Goal: Find contact information: Find contact information

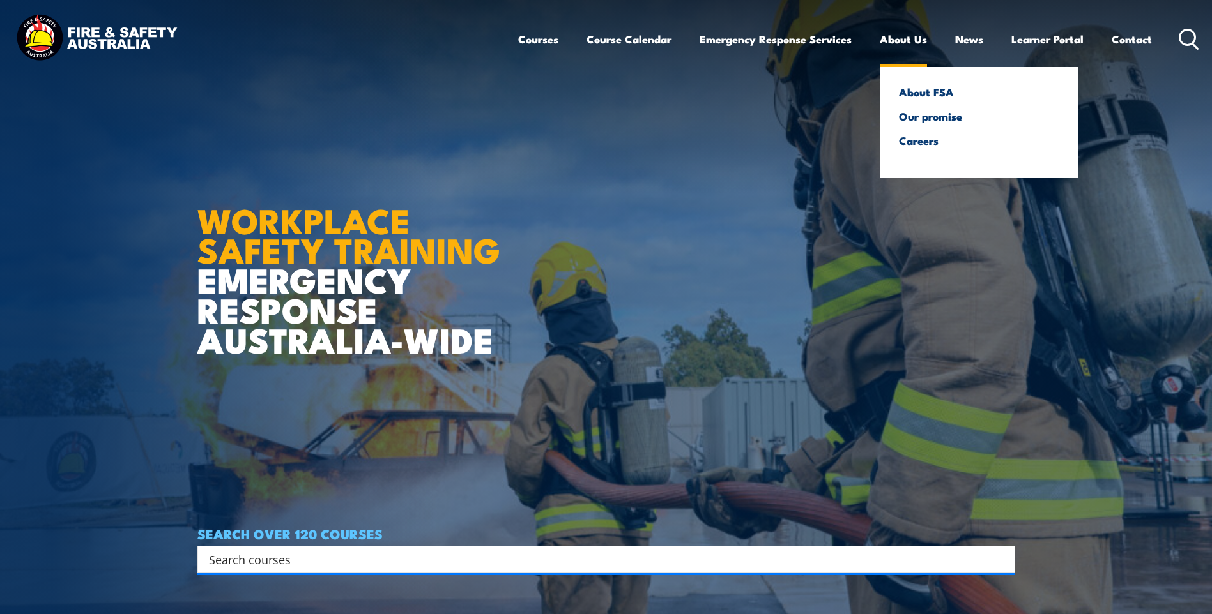
click at [920, 37] on link "About Us" at bounding box center [902, 39] width 47 height 34
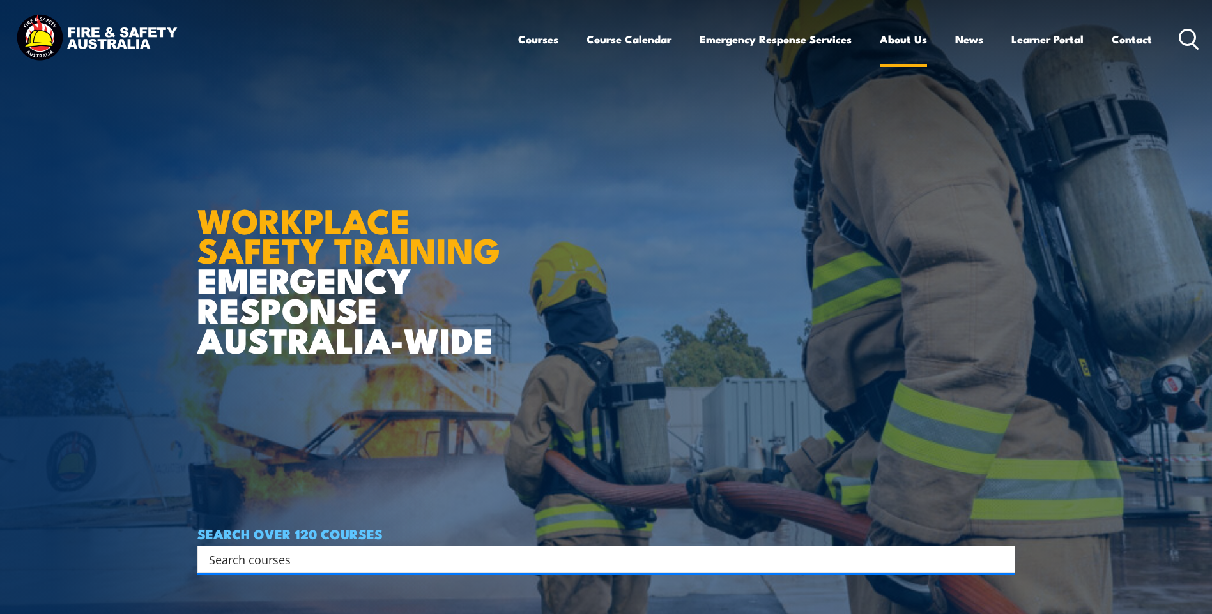
click at [906, 43] on link "About Us" at bounding box center [902, 39] width 47 height 34
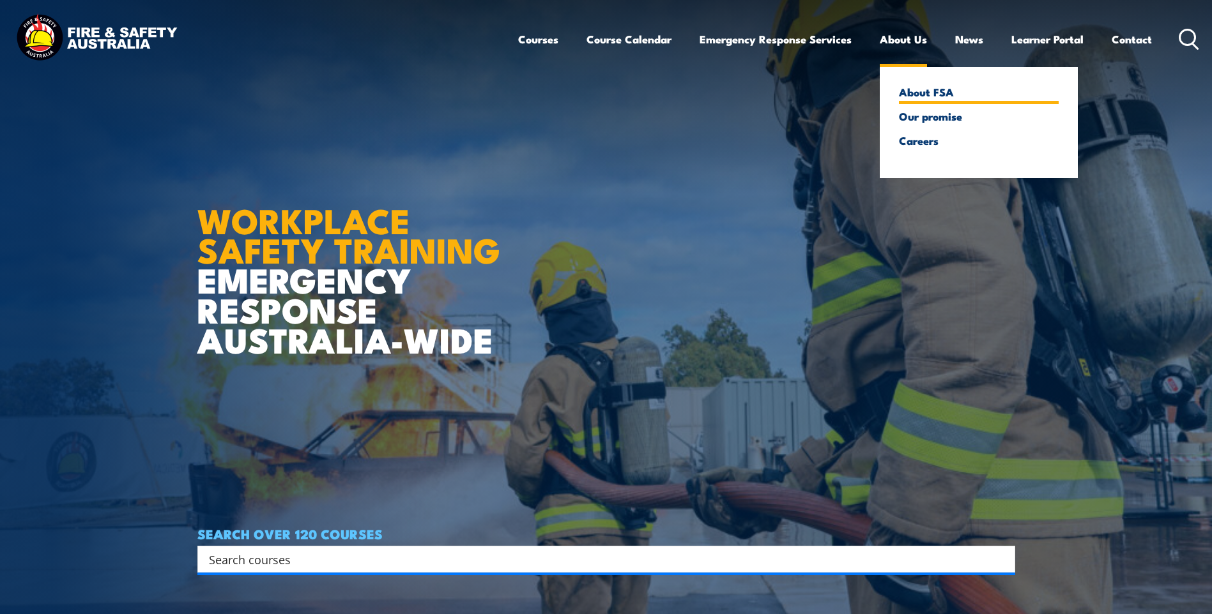
click at [903, 86] on link "About FSA" at bounding box center [979, 91] width 160 height 11
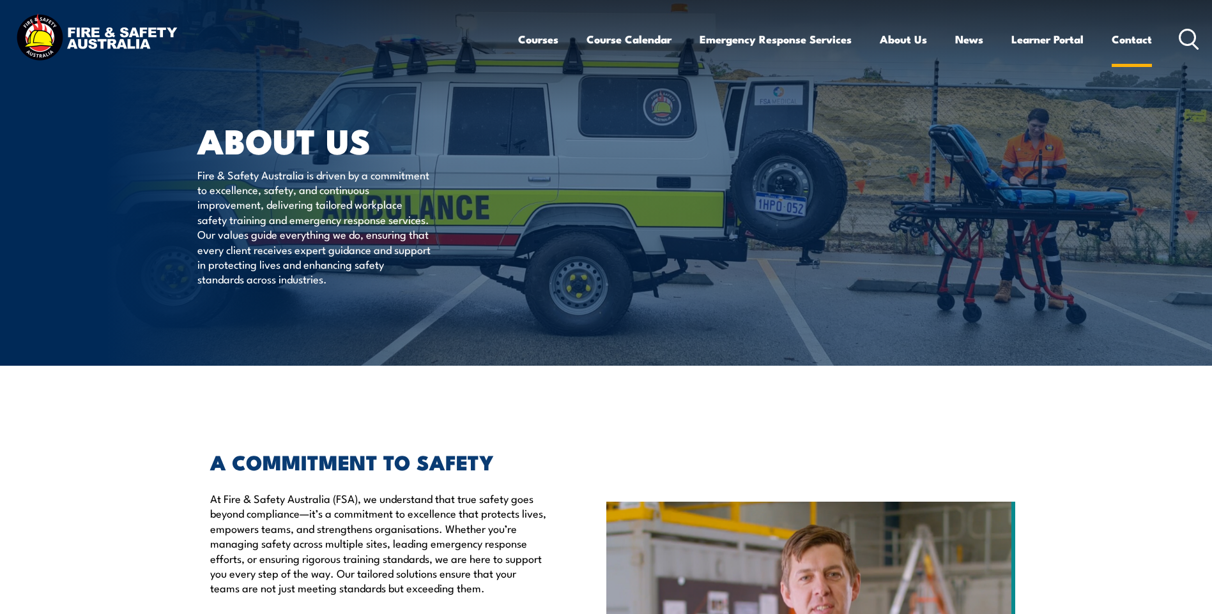
click at [1120, 34] on link "Contact" at bounding box center [1131, 39] width 40 height 34
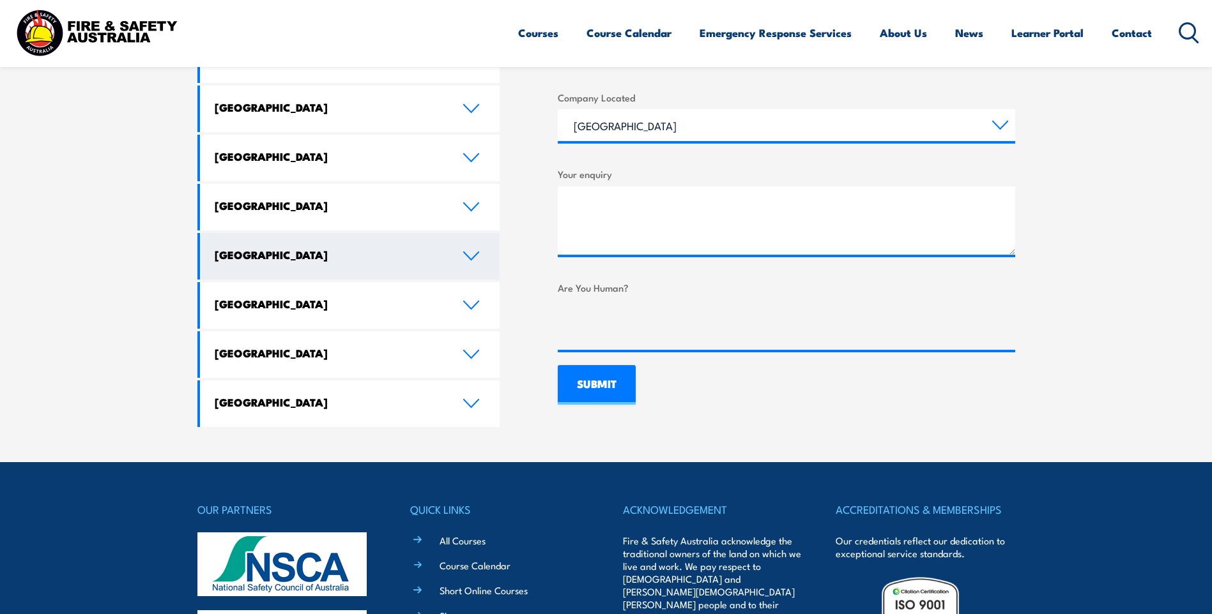
scroll to position [705, 0]
